Goal: Transaction & Acquisition: Download file/media

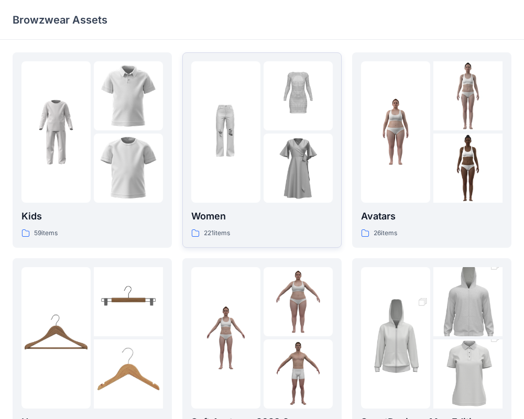
click at [213, 183] on div at bounding box center [225, 132] width 69 height 142
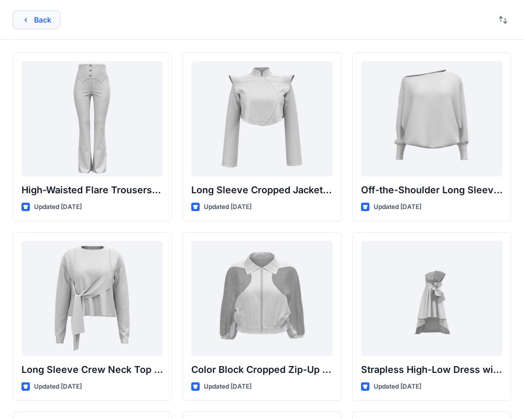
click at [29, 11] on button "Back" at bounding box center [37, 19] width 48 height 19
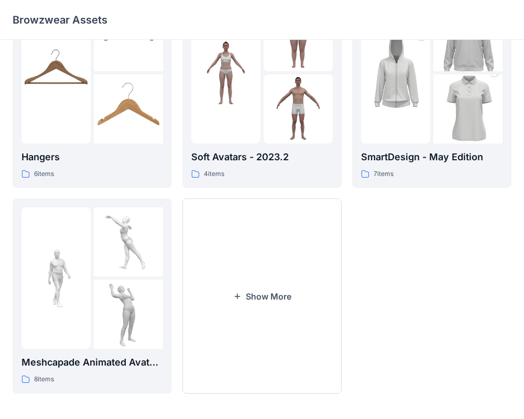
scroll to position [269, 0]
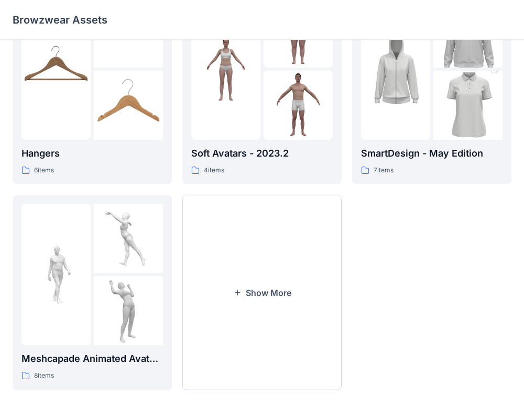
click at [286, 224] on button "Show More" at bounding box center [261, 293] width 159 height 196
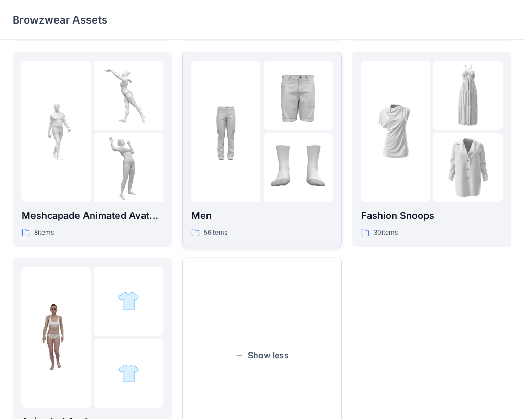
scroll to position [475, 0]
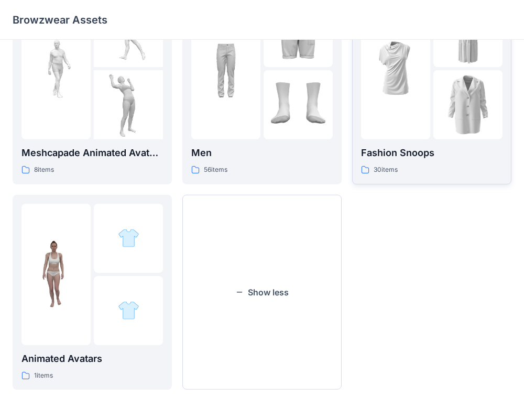
click at [424, 143] on div "Fashion Snoops 30 items" at bounding box center [432, 87] width 142 height 178
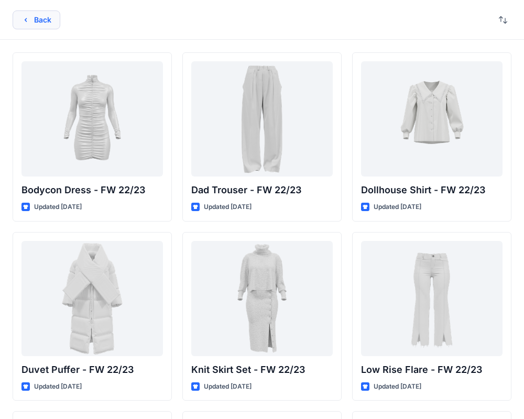
click at [44, 16] on button "Back" at bounding box center [37, 19] width 48 height 19
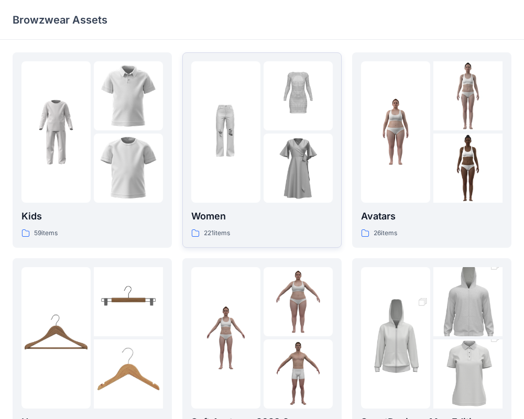
click at [219, 116] on img at bounding box center [225, 132] width 69 height 69
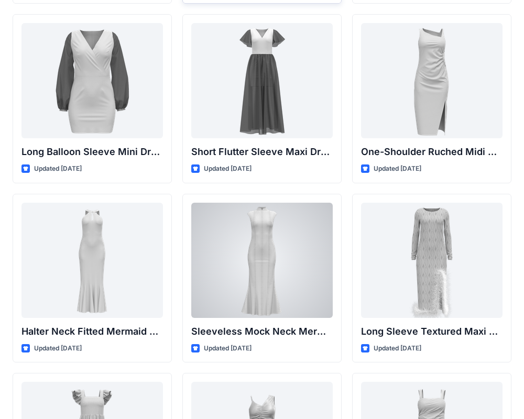
scroll to position [411, 0]
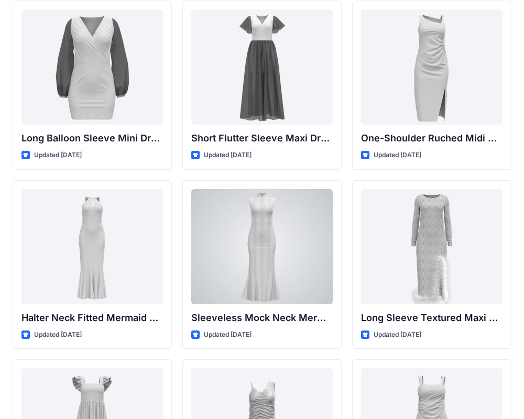
click at [269, 252] on div at bounding box center [262, 246] width 142 height 115
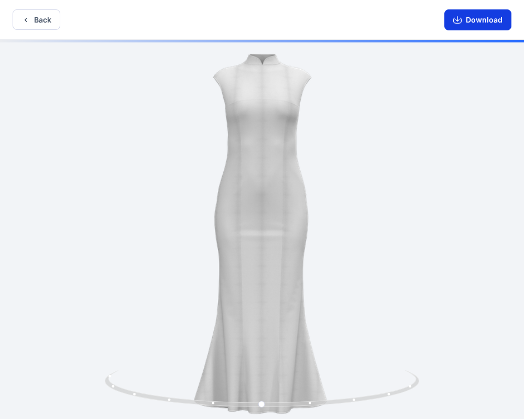
click at [485, 14] on button "Download" at bounding box center [478, 19] width 67 height 21
